Goal: Transaction & Acquisition: Purchase product/service

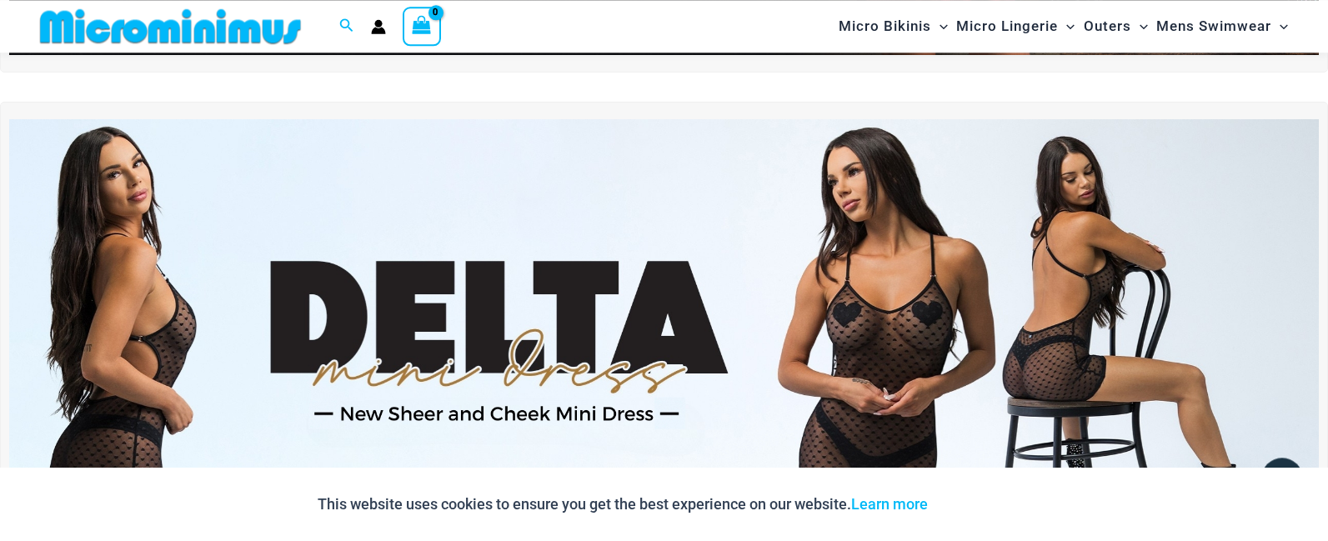
scroll to position [457, 0]
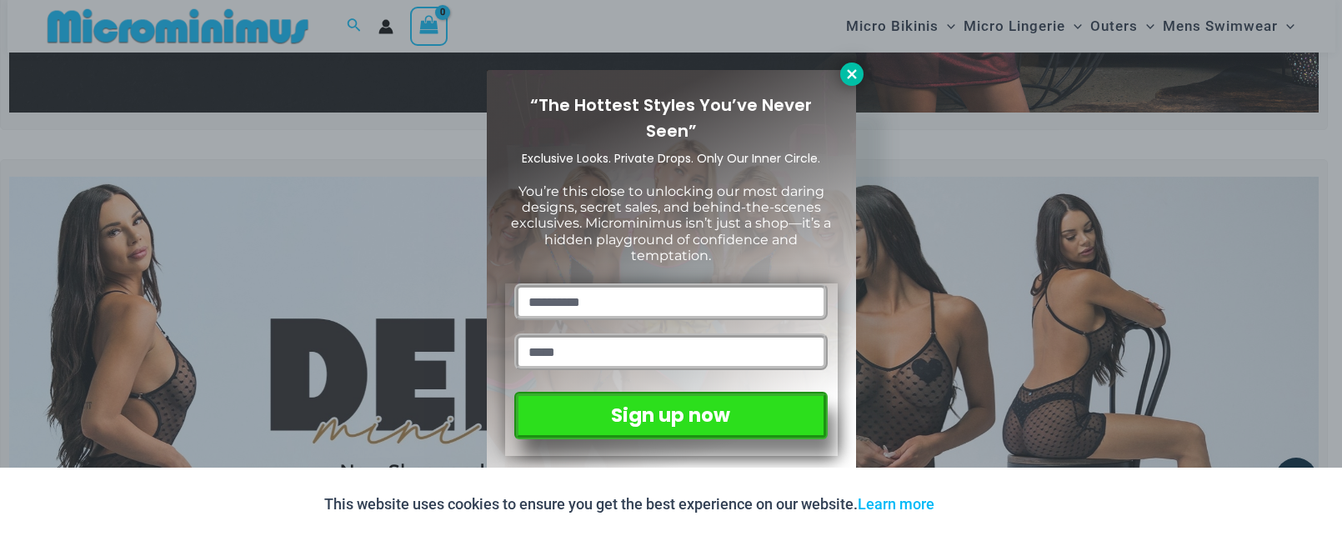
click at [852, 73] on icon at bounding box center [851, 73] width 9 height 9
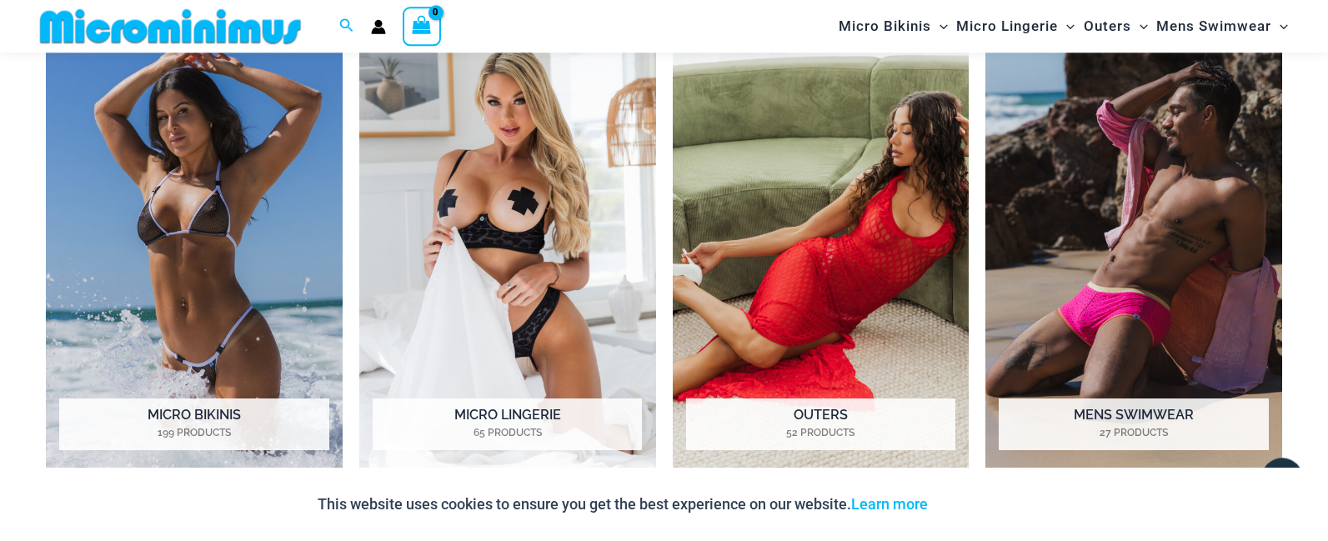
scroll to position [1420, 0]
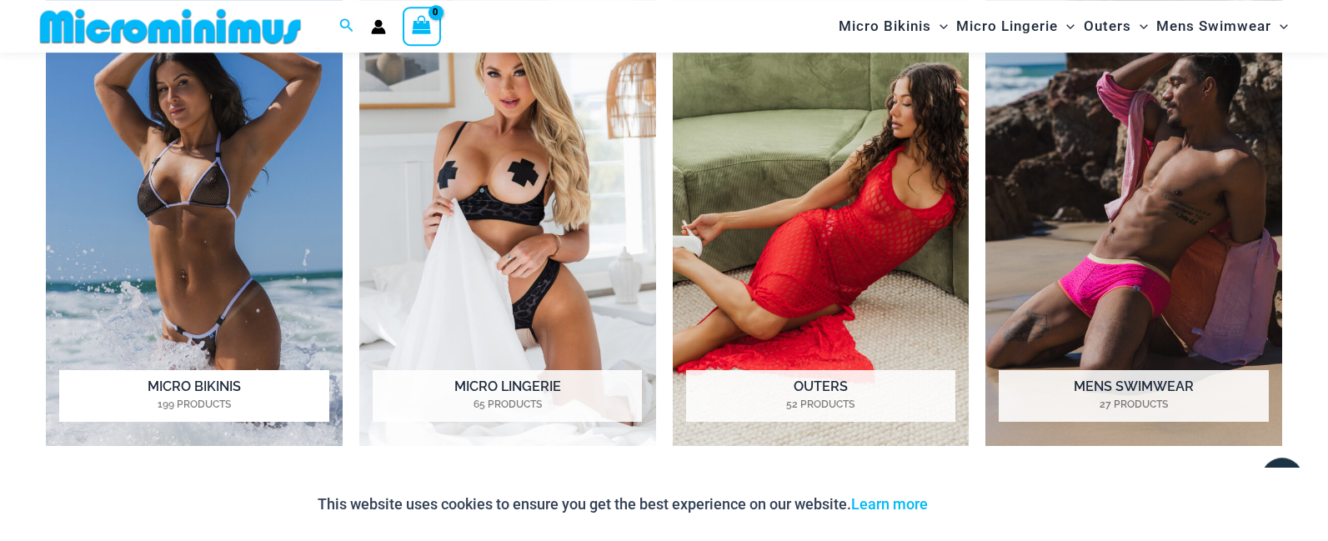
click at [267, 261] on img "Visit product category Micro Bikinis" at bounding box center [194, 217] width 297 height 457
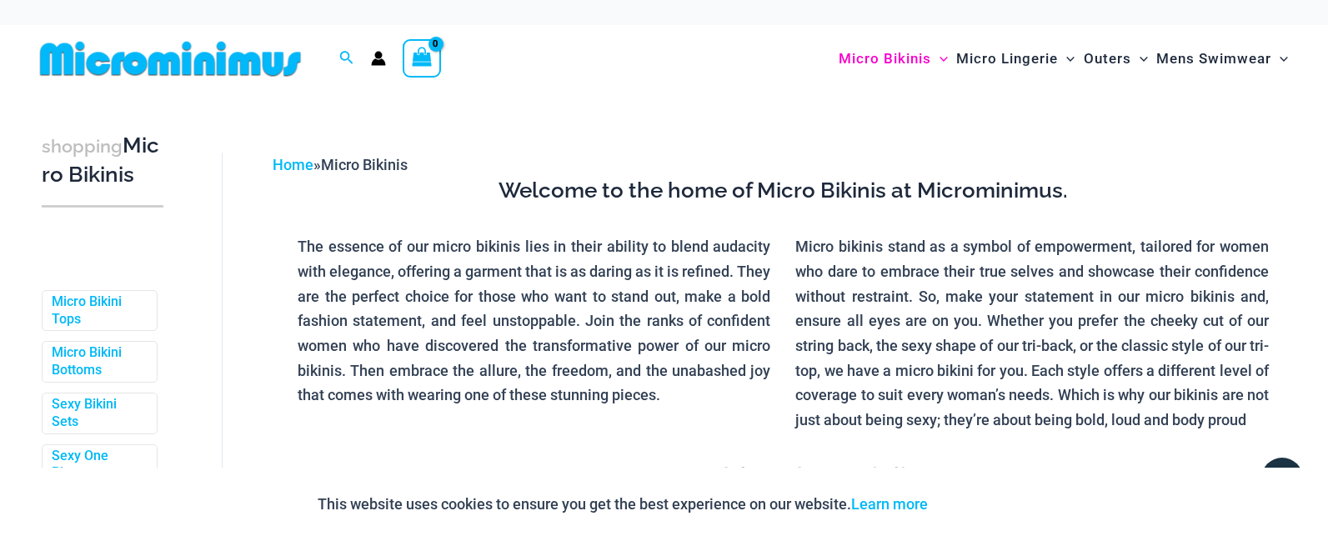
click at [190, 52] on img at bounding box center [170, 59] width 274 height 38
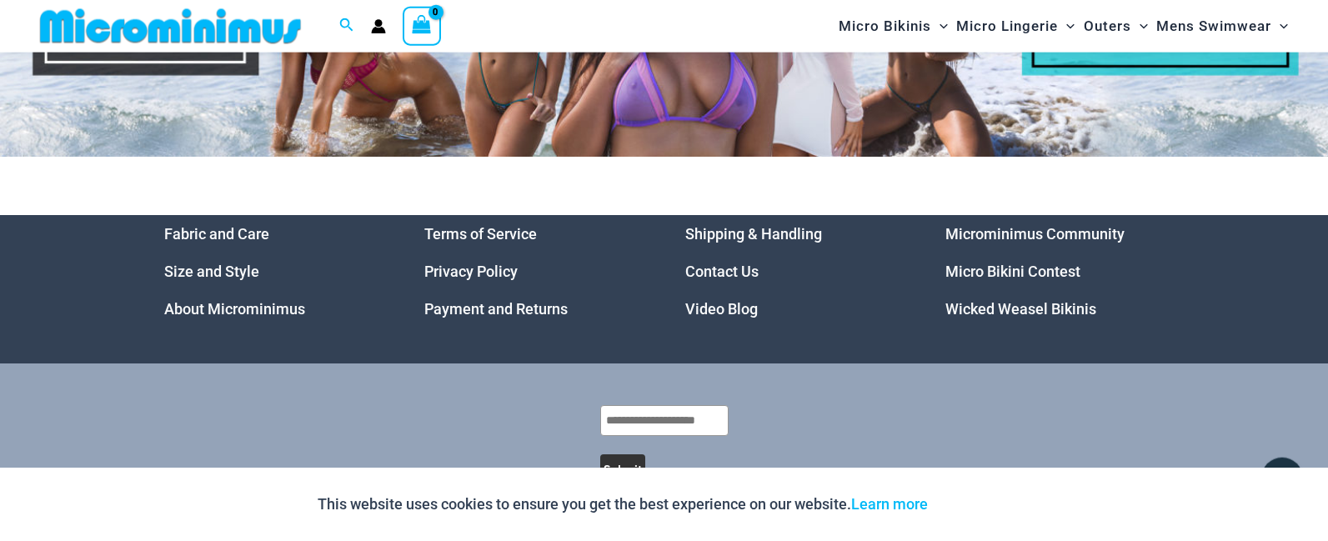
scroll to position [7691, 0]
